Goal: Task Accomplishment & Management: Manage account settings

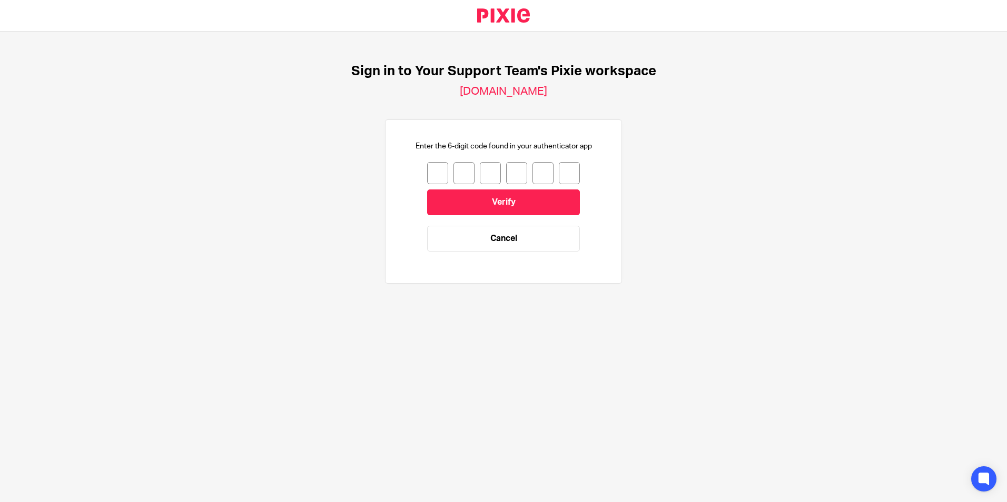
click at [433, 181] on input "number" at bounding box center [437, 173] width 21 height 22
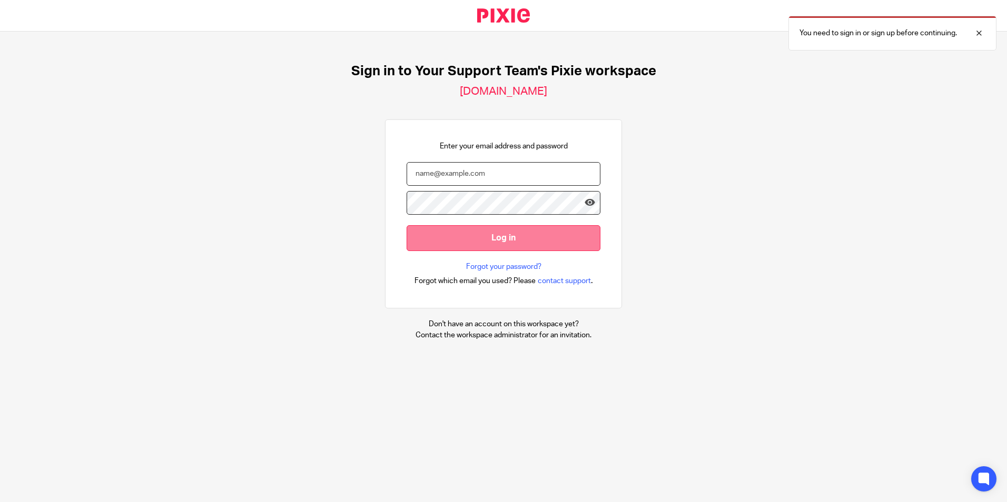
type input "[EMAIL_ADDRESS][DOMAIN_NAME]"
click at [500, 235] on input "Log in" at bounding box center [503, 238] width 194 height 26
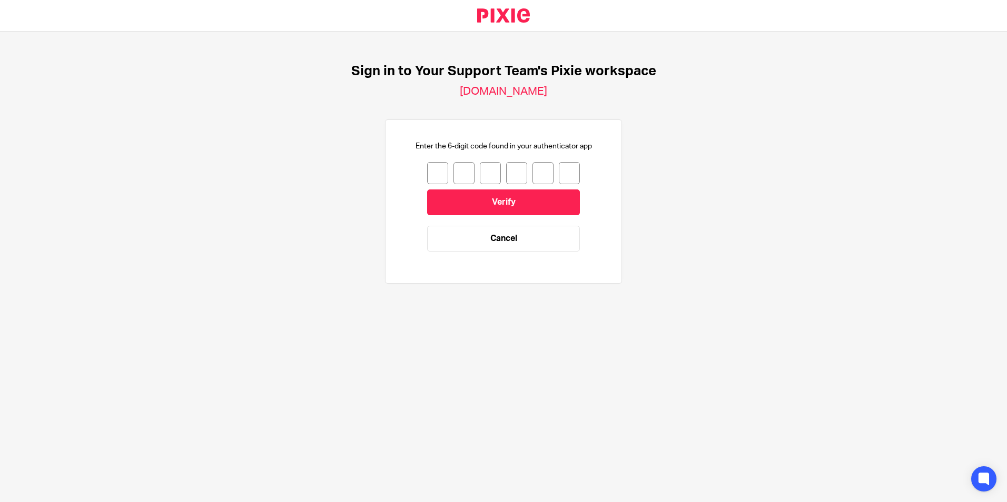
click at [432, 175] on input "number" at bounding box center [437, 173] width 21 height 22
click at [519, 91] on h2 "[DOMAIN_NAME]" at bounding box center [503, 92] width 87 height 14
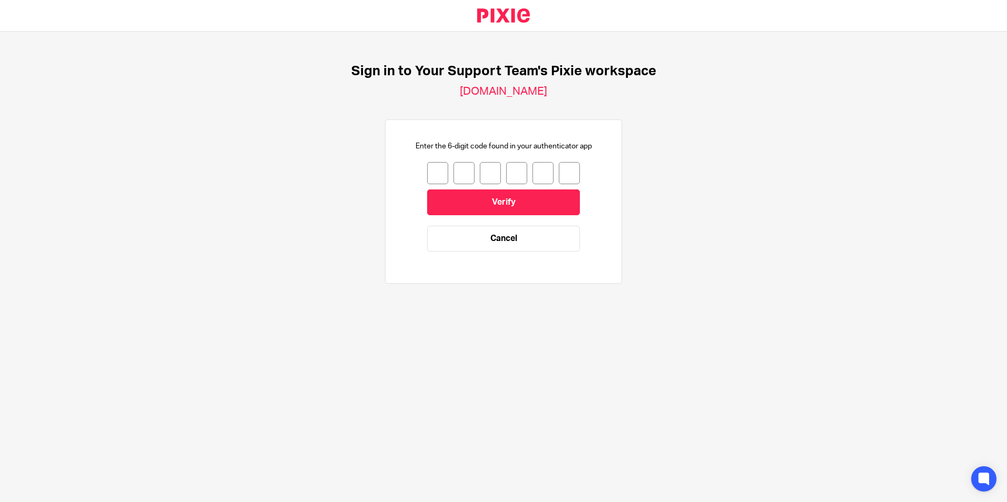
drag, startPoint x: 519, startPoint y: 91, endPoint x: 729, endPoint y: 161, distance: 221.9
click at [729, 161] on div "Sign in to Your Support Team's Pixie workspace your-support-team.usepixie.net E…" at bounding box center [503, 179] width 1007 height 294
click at [427, 163] on input "number" at bounding box center [437, 173] width 21 height 22
click at [517, 19] on link at bounding box center [503, 15] width 87 height 31
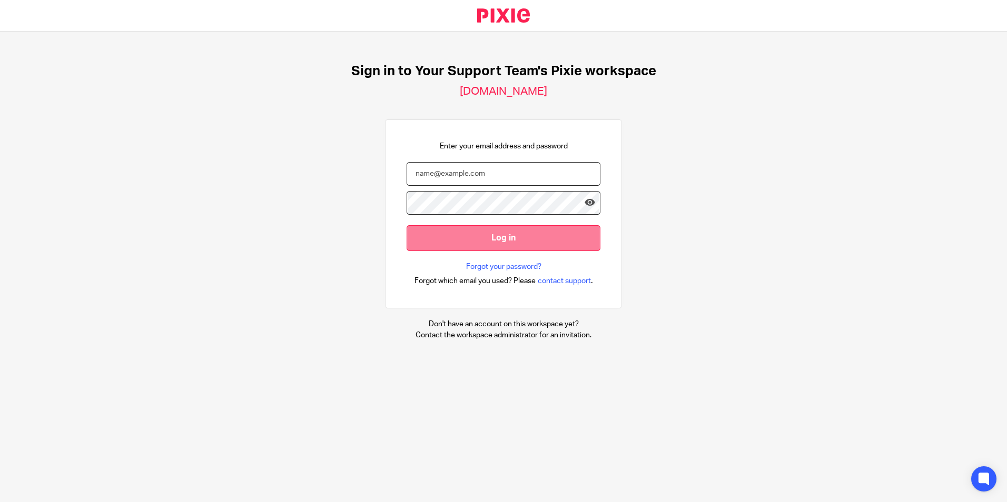
type input "[EMAIL_ADDRESS][DOMAIN_NAME]"
click at [511, 242] on input "Log in" at bounding box center [503, 238] width 194 height 26
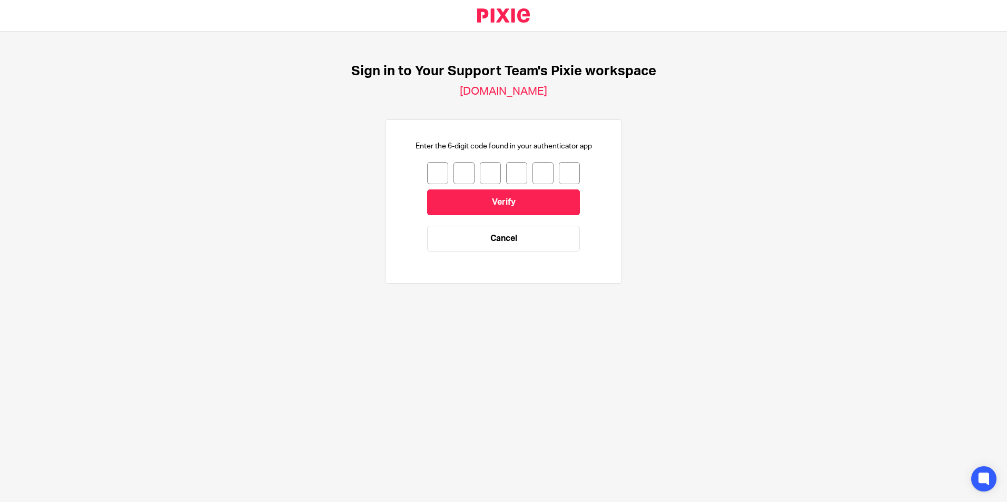
click at [432, 172] on input "number" at bounding box center [437, 173] width 21 height 22
click at [480, 172] on input "number" at bounding box center [490, 173] width 21 height 22
click at [506, 163] on input "number" at bounding box center [516, 173] width 21 height 22
click at [539, 149] on p "Enter the 6-digit code found in your authenticator app" at bounding box center [503, 146] width 176 height 11
